Goal: Find specific page/section: Find specific page/section

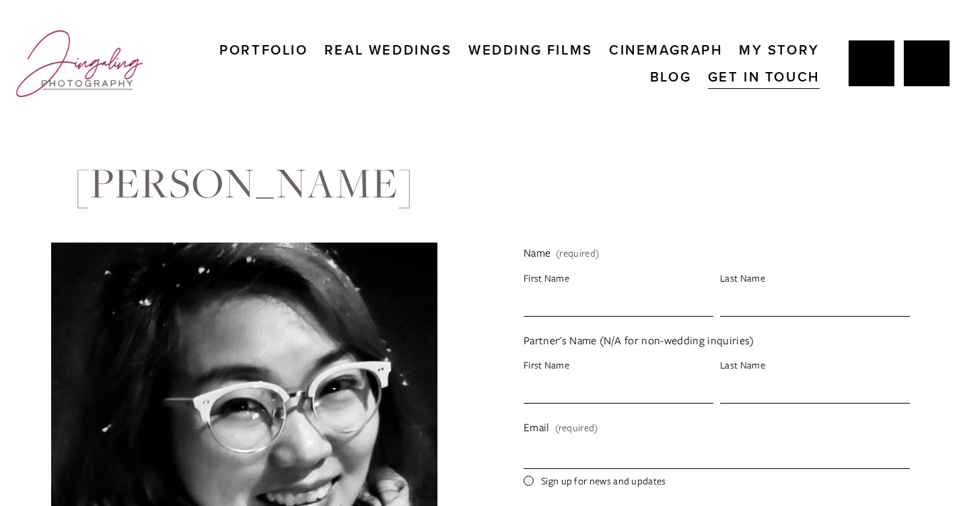
click at [613, 53] on link "Cinemagraph" at bounding box center [666, 49] width 114 height 27
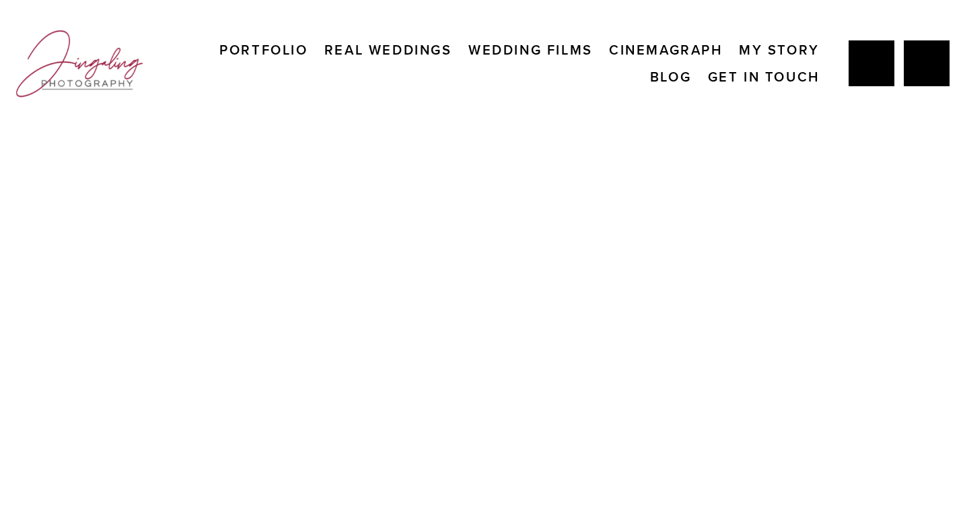
scroll to position [10219, 0]
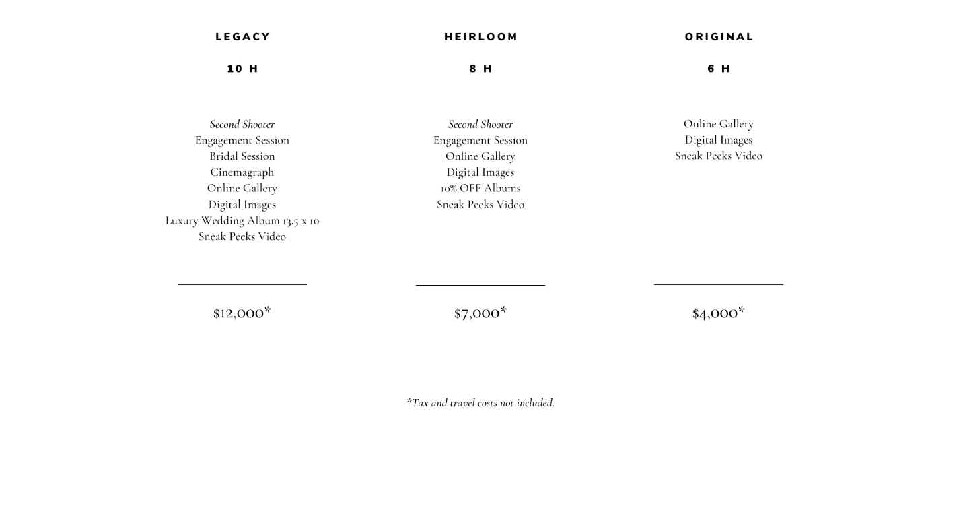
scroll to position [4094, 0]
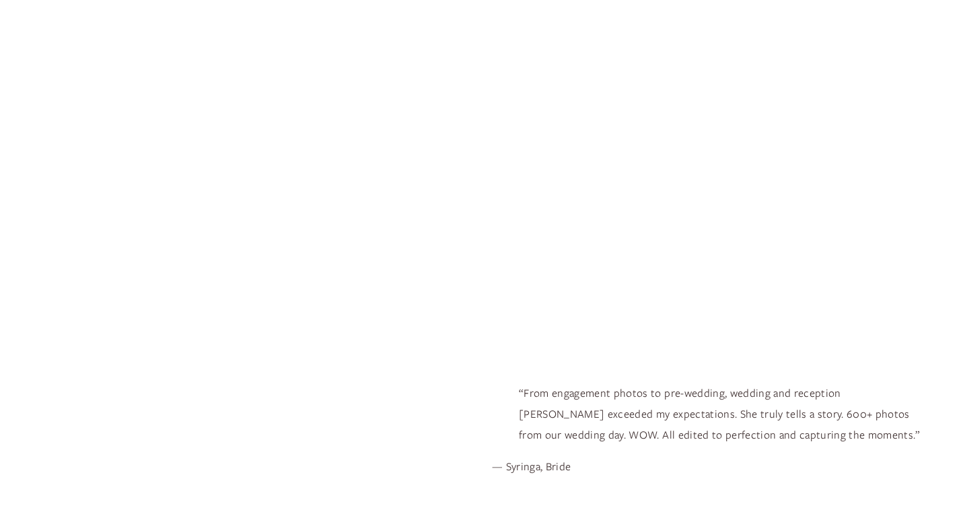
scroll to position [397, 0]
